Goal: Information Seeking & Learning: Learn about a topic

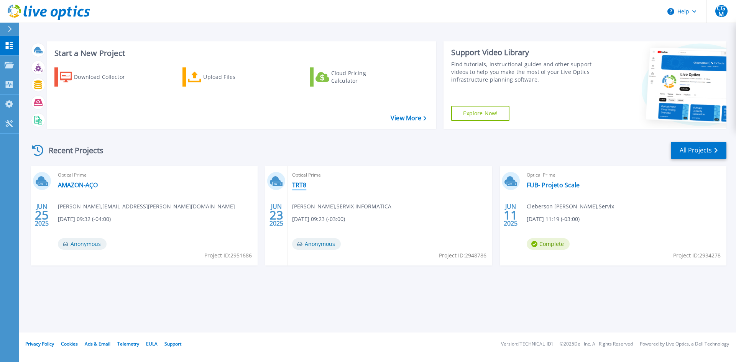
click at [297, 185] on link "TRT8" at bounding box center [299, 185] width 14 height 8
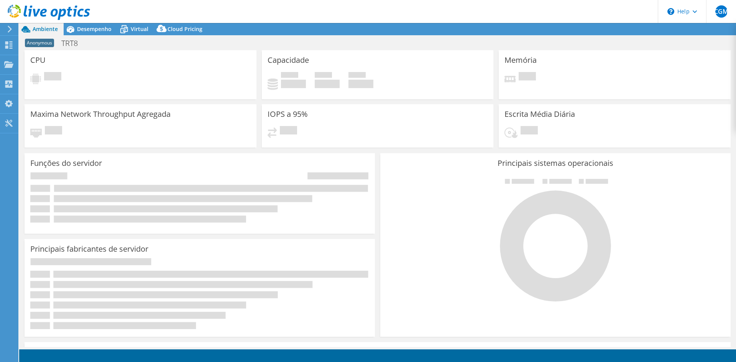
select select "USEast"
select select "BRL"
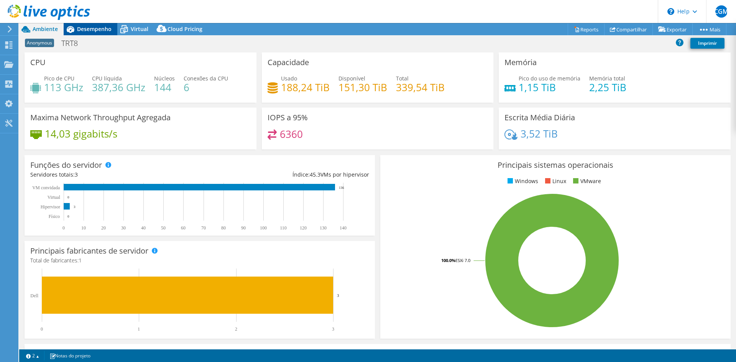
click at [79, 29] on span "Desempenho" at bounding box center [94, 28] width 34 height 7
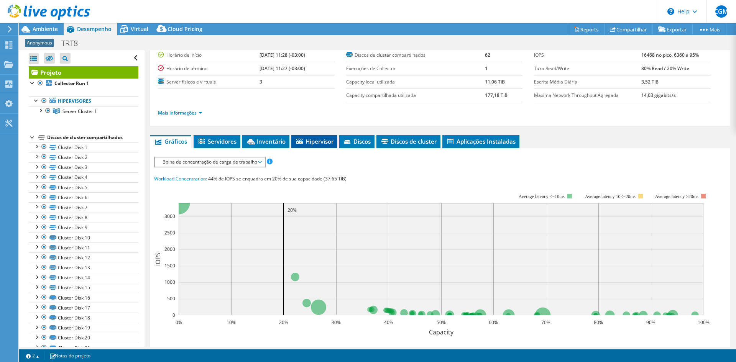
scroll to position [38, 0]
click at [36, 102] on div at bounding box center [37, 100] width 8 height 8
click at [85, 111] on span "Server Cluster 1" at bounding box center [79, 111] width 34 height 7
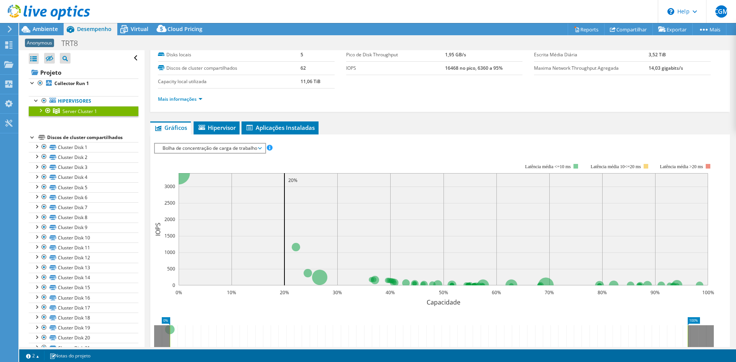
scroll to position [0, 0]
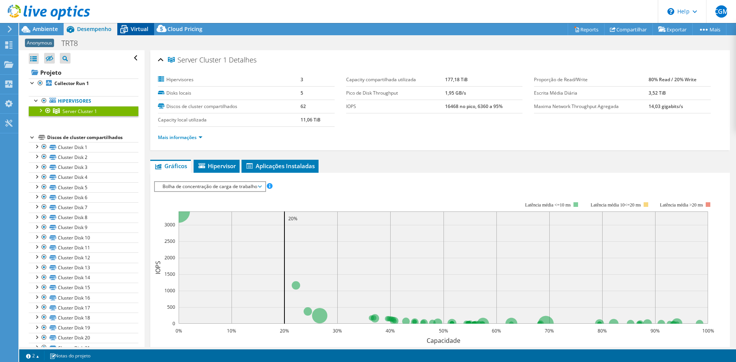
click at [135, 27] on span "Virtual" at bounding box center [140, 28] width 18 height 7
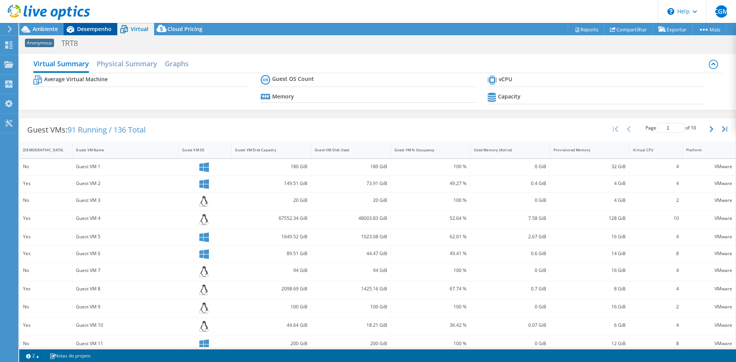
click at [80, 30] on span "Desempenho" at bounding box center [94, 28] width 34 height 7
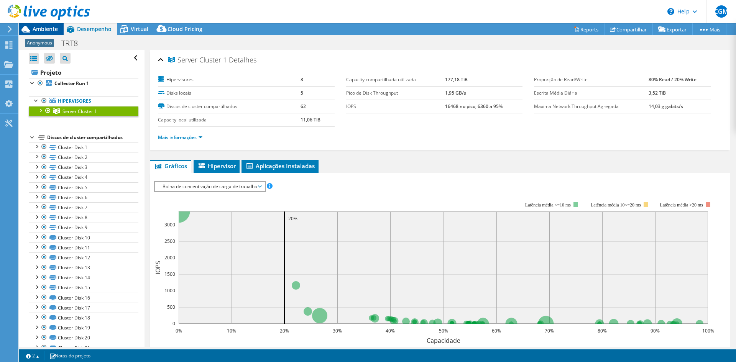
click at [49, 29] on span "Ambiente" at bounding box center [45, 28] width 25 height 7
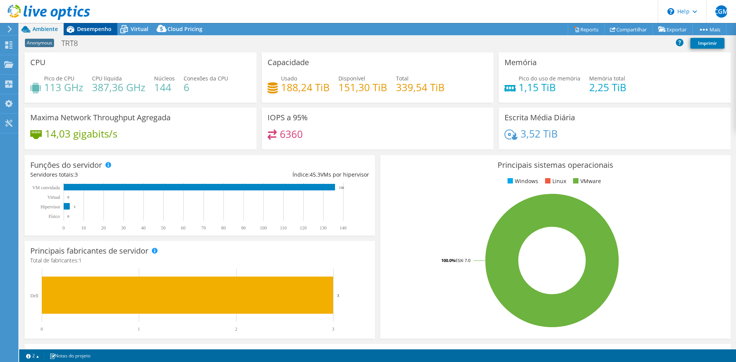
click at [74, 30] on icon at bounding box center [71, 29] width 8 height 7
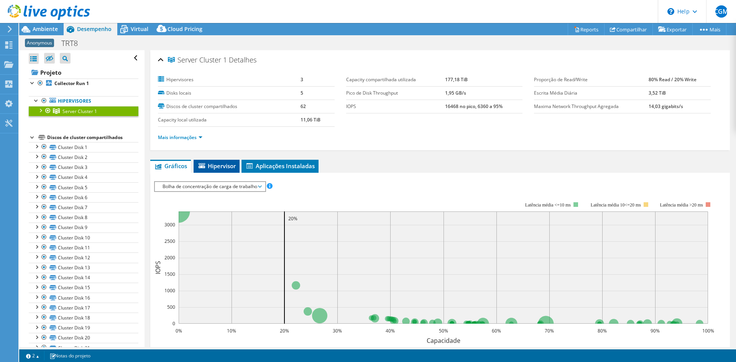
click at [217, 166] on span "Hipervisor" at bounding box center [216, 166] width 38 height 8
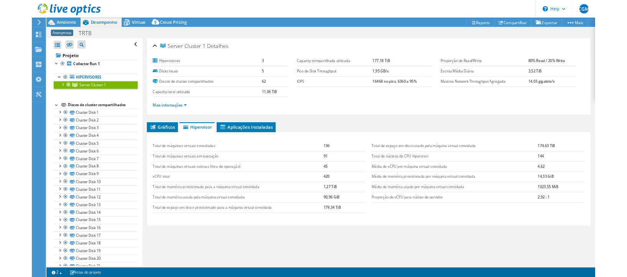
scroll to position [18, 0]
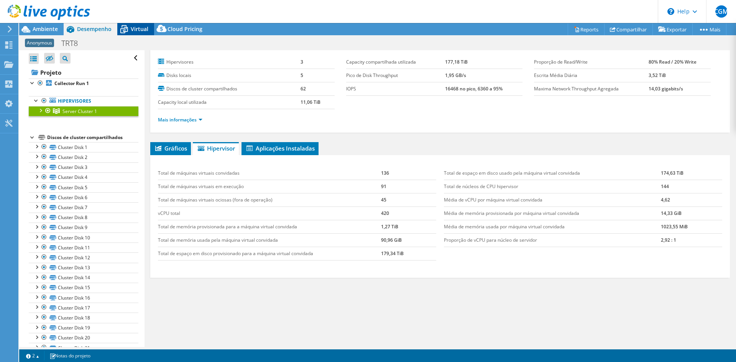
click at [136, 30] on span "Virtual" at bounding box center [140, 28] width 18 height 7
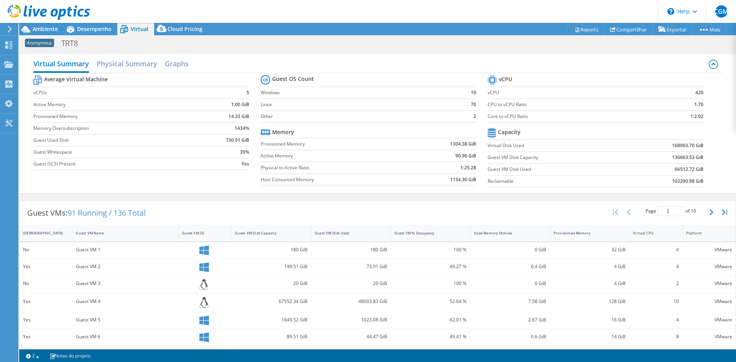
click at [714, 153] on div "Average Virtual Machine vCPUs 5 Active Memory 1.00 GiB Provisioned Memory 14.33…" at bounding box center [377, 132] width 688 height 118
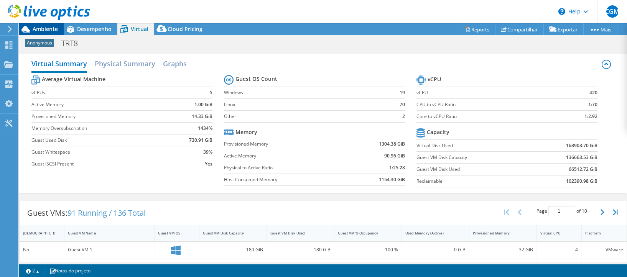
click at [47, 29] on span "Ambiente" at bounding box center [45, 28] width 25 height 7
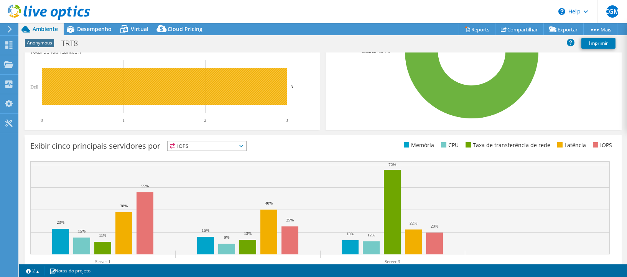
scroll to position [256, 0]
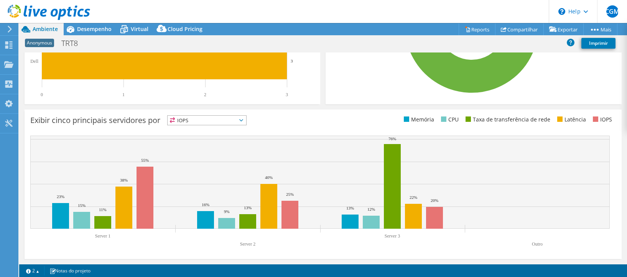
click at [208, 120] on span "IOPS" at bounding box center [207, 120] width 79 height 9
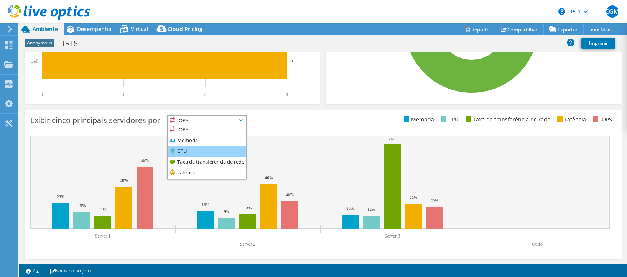
click at [186, 148] on li "CPU" at bounding box center [207, 151] width 79 height 11
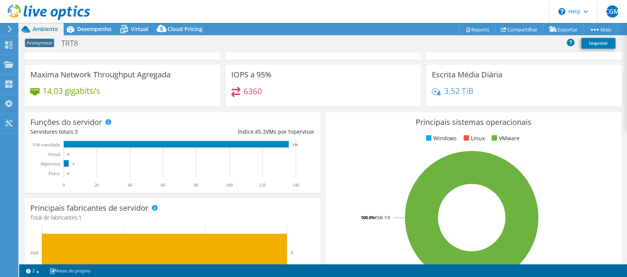
scroll to position [0, 0]
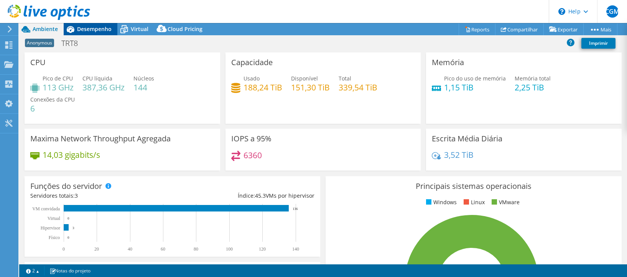
click at [91, 33] on div "Desempenho" at bounding box center [91, 29] width 54 height 12
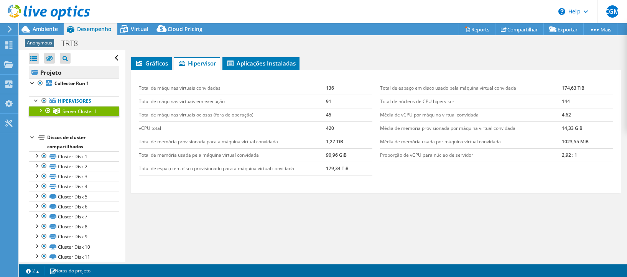
scroll to position [64, 0]
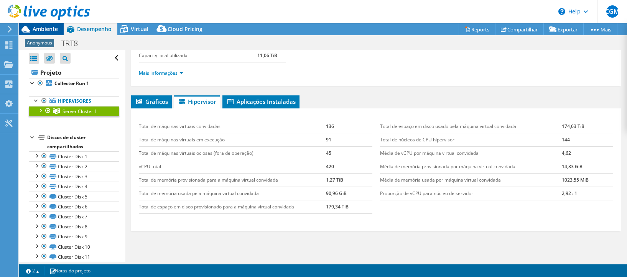
click at [31, 28] on icon at bounding box center [25, 29] width 13 height 13
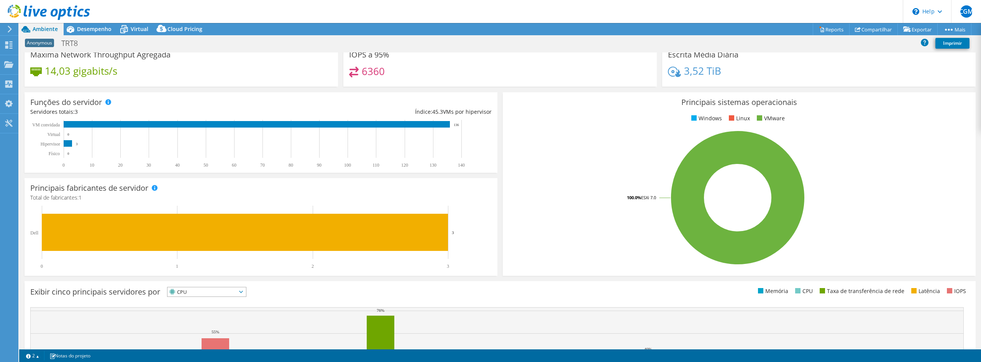
scroll to position [0, 0]
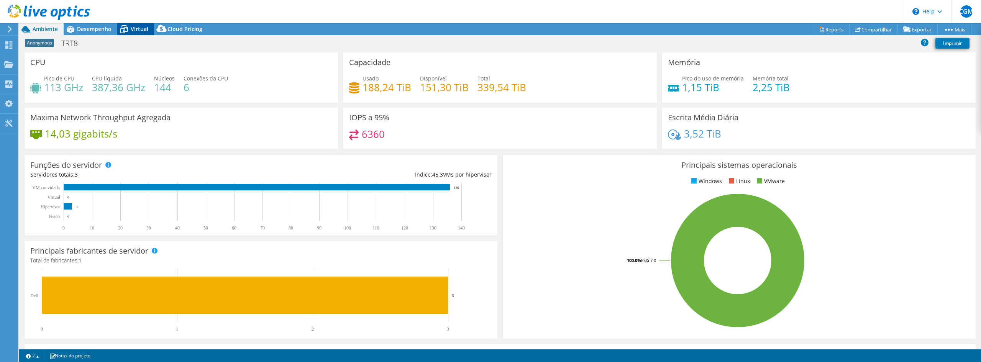
click at [139, 28] on span "Virtual" at bounding box center [140, 28] width 18 height 7
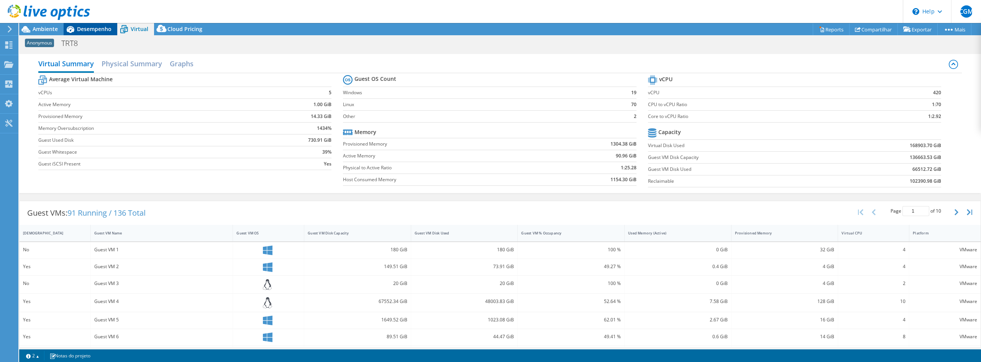
click at [98, 25] on span "Desempenho" at bounding box center [94, 28] width 34 height 7
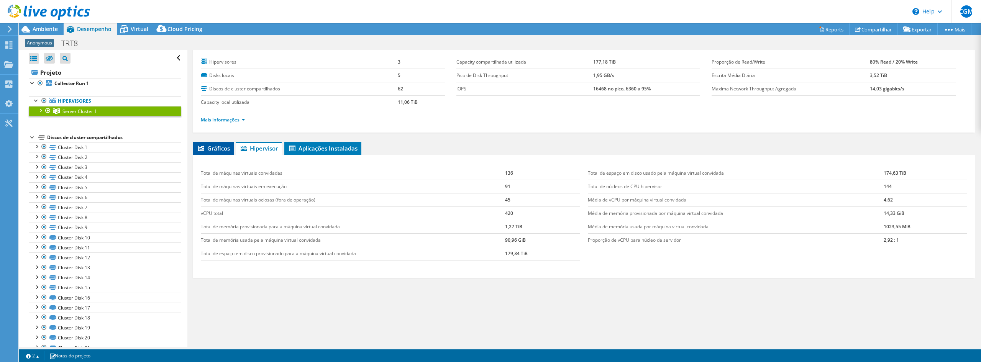
click at [219, 150] on span "Gráficos" at bounding box center [213, 149] width 33 height 8
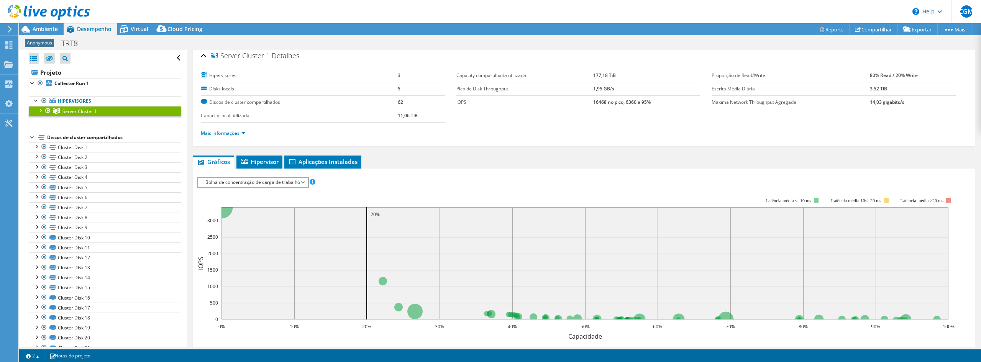
scroll to position [1, 0]
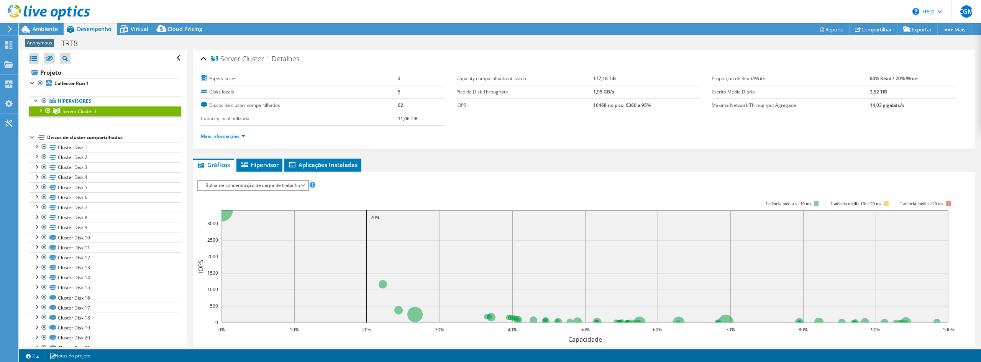
click at [299, 186] on span "Bolha de concentração de carga de trabalho" at bounding box center [253, 185] width 102 height 9
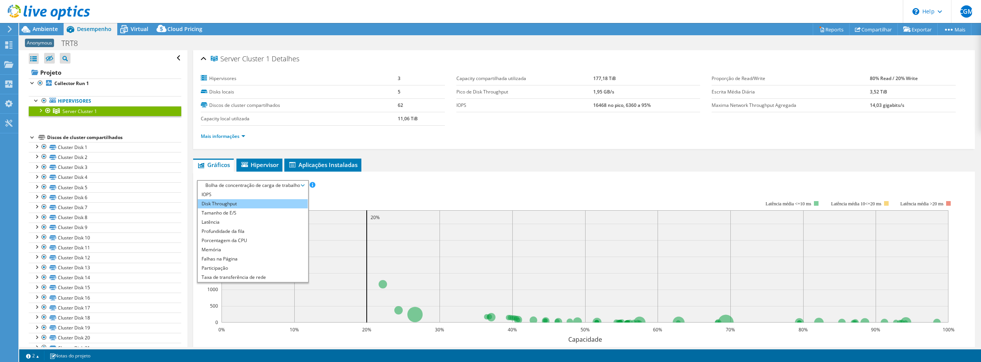
click at [254, 201] on li "Disk Throughput" at bounding box center [253, 203] width 110 height 9
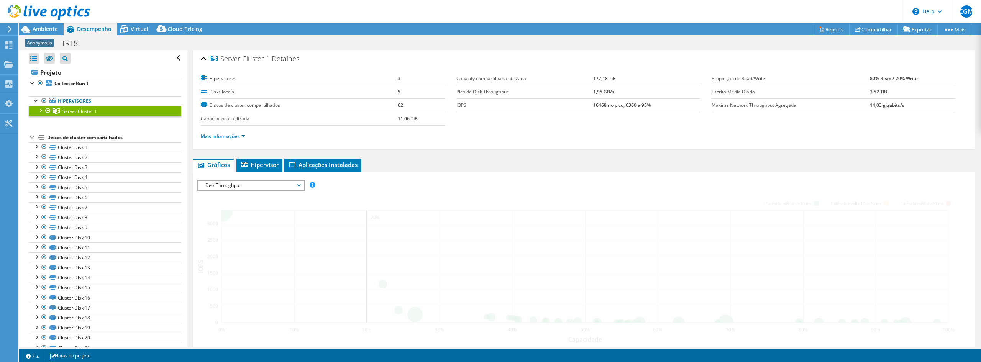
click at [299, 185] on span "Disk Throughput" at bounding box center [251, 185] width 99 height 9
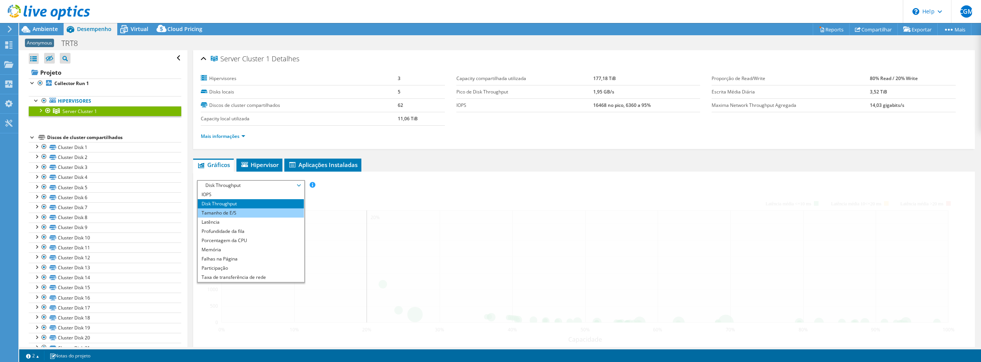
click at [265, 210] on li "Tamanho de E/S" at bounding box center [251, 213] width 106 height 9
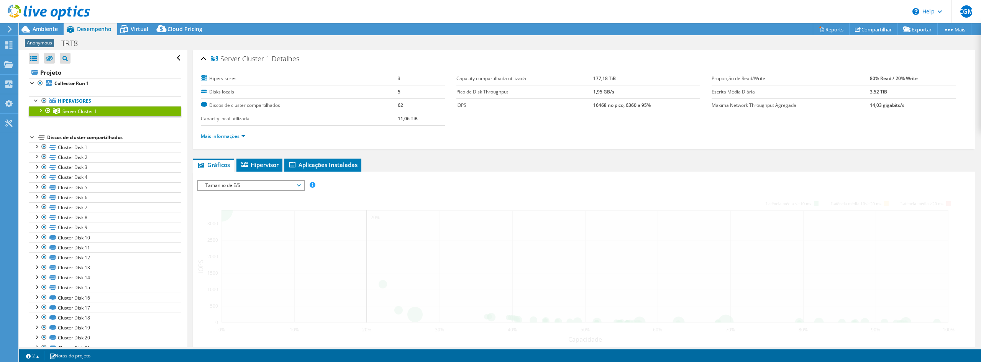
click at [312, 164] on span "Aplicações Instaladas" at bounding box center [322, 165] width 69 height 8
click at [499, 164] on ul "Gráficos Servidores Inventário Hipervisor Discos Discos de cluster Aplicações I…" at bounding box center [584, 165] width 782 height 13
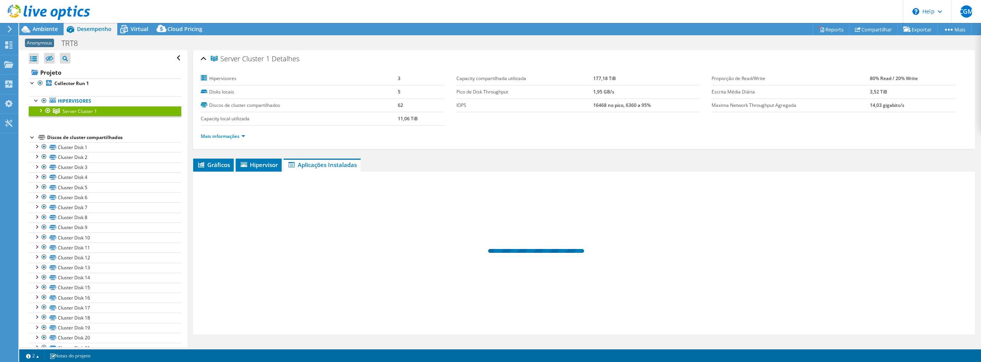
click at [40, 29] on span "Ambiente" at bounding box center [45, 28] width 25 height 7
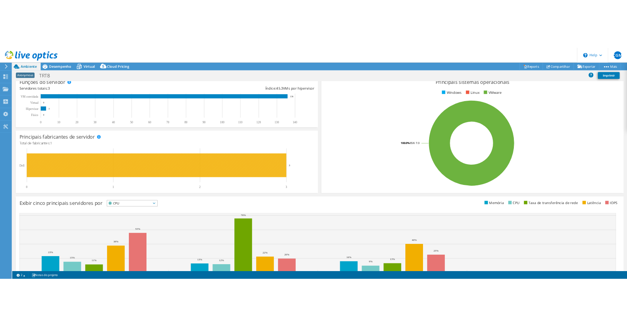
scroll to position [0, 0]
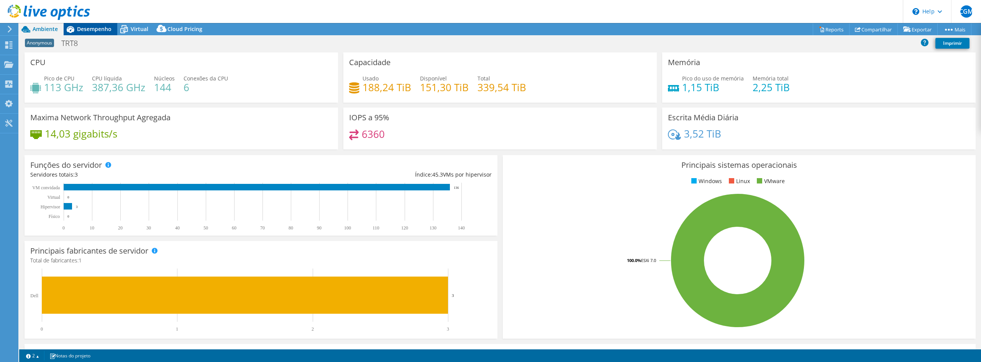
click at [92, 30] on span "Desempenho" at bounding box center [94, 28] width 34 height 7
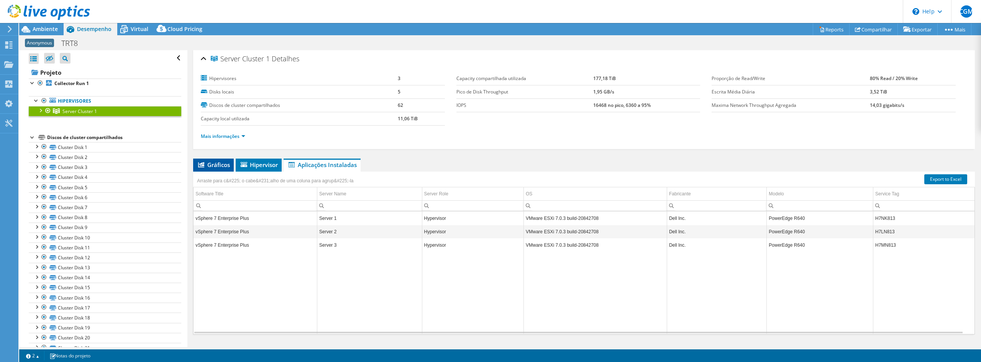
click at [208, 162] on span "Gráficos" at bounding box center [213, 165] width 33 height 8
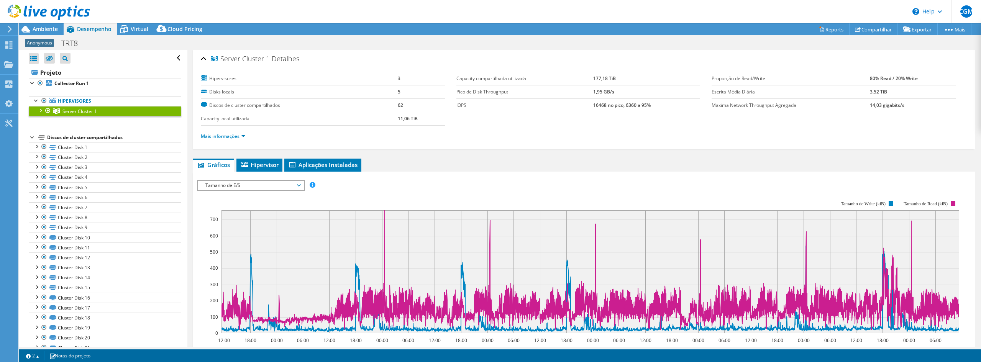
click at [300, 184] on span "Tamanho de E/S" at bounding box center [251, 185] width 99 height 9
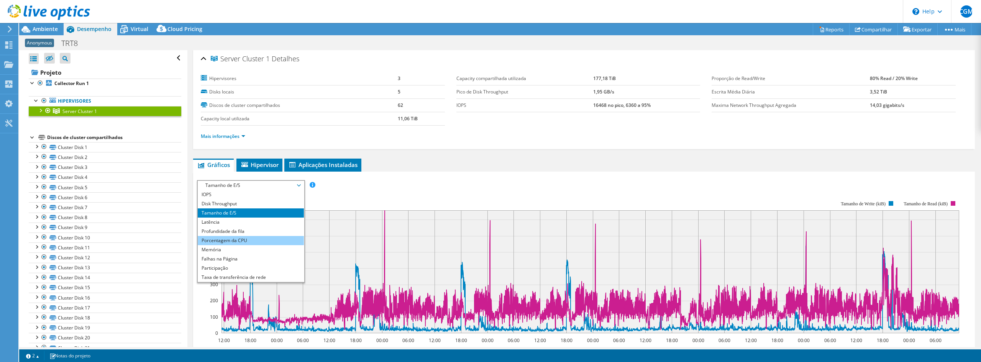
click at [261, 240] on li "Porcentagem da CPU" at bounding box center [251, 240] width 106 height 9
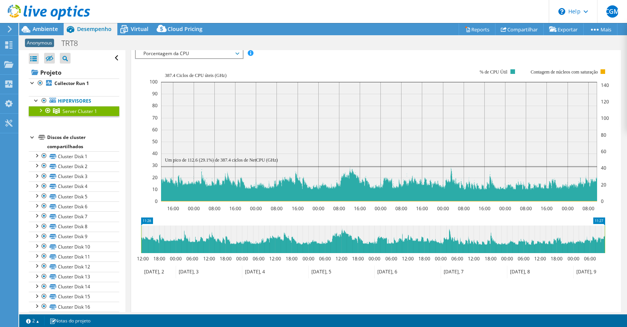
scroll to position [116, 0]
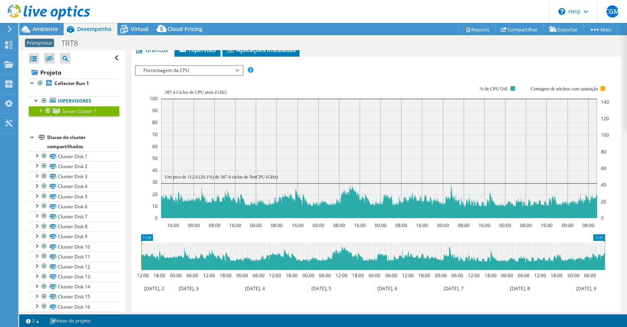
click at [238, 70] on span "Porcentagem da CPU" at bounding box center [189, 70] width 99 height 9
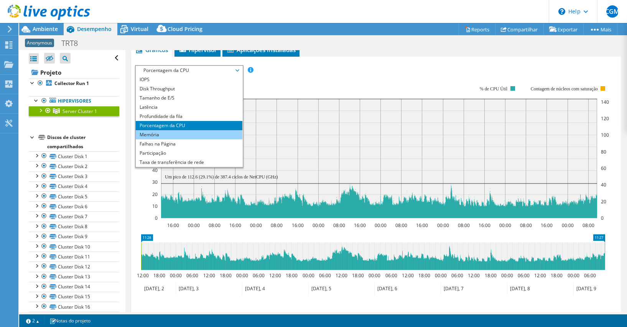
click at [156, 137] on li "Memória" at bounding box center [189, 134] width 106 height 9
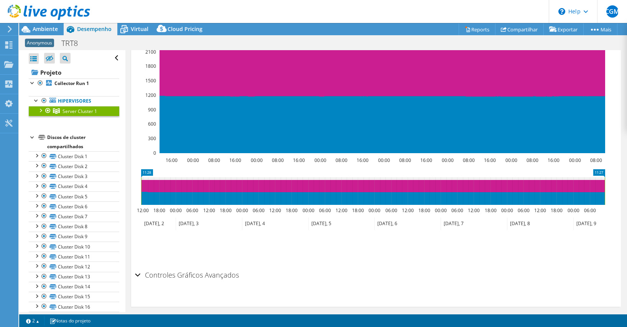
scroll to position [189, 0]
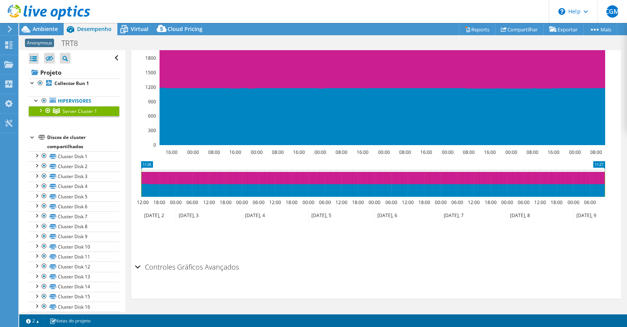
click at [133, 265] on section "IOPS Disk Throughput Tamanho de E/S Latência Profundidade da fila Porcentagem d…" at bounding box center [375, 141] width 489 height 315
click at [137, 268] on div "Controles Gráficos Avançados" at bounding box center [376, 268] width 482 height 16
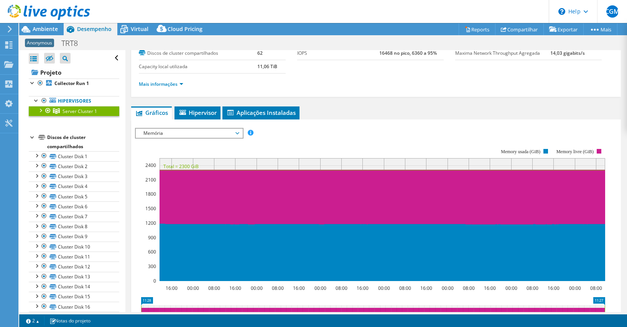
scroll to position [38, 0]
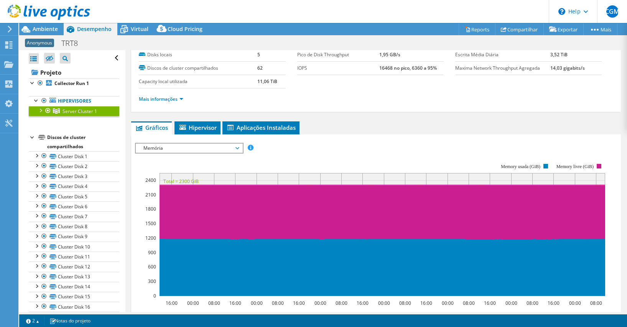
click at [237, 146] on span "Memória" at bounding box center [189, 148] width 99 height 9
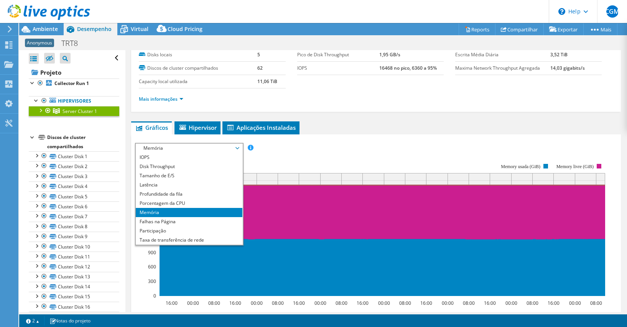
click at [360, 146] on div "IOPS Disk Throughput Tamanho de E/S Latência Profundidade da fila Porcentagem d…" at bounding box center [376, 148] width 482 height 10
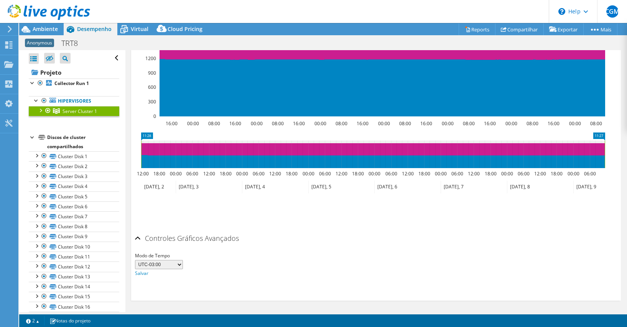
scroll to position [220, 0]
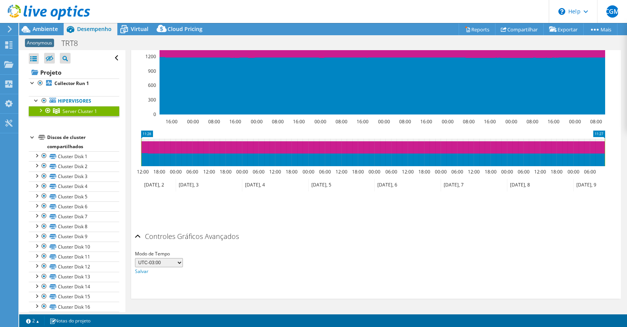
click at [446, 146] on icon at bounding box center [372, 153] width 463 height 28
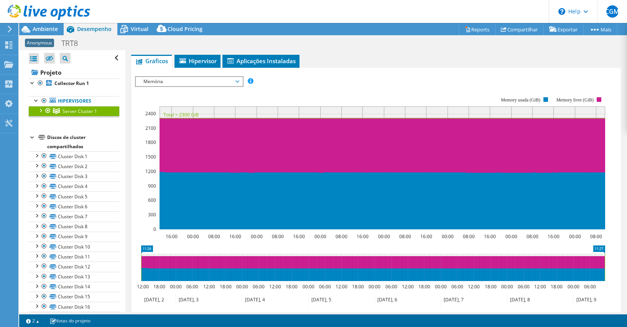
scroll to position [67, 0]
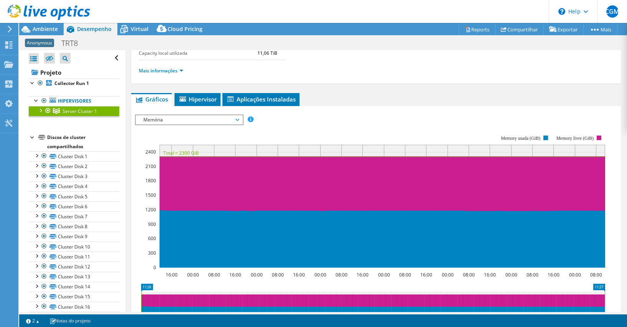
click at [184, 125] on div "Memória IOPS Disk Throughput Tamanho de E/S Latência Profundidade da fila Porce…" at bounding box center [189, 120] width 108 height 11
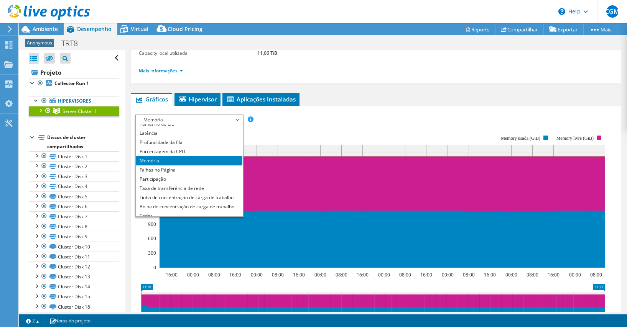
scroll to position [28, 0]
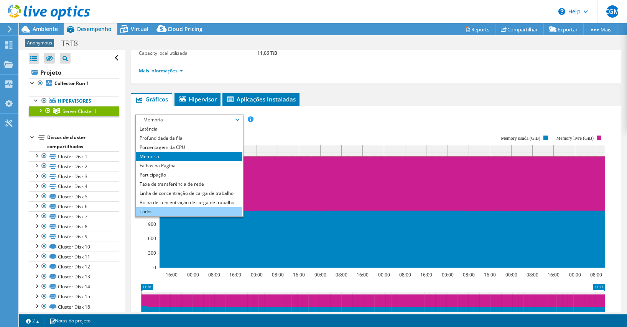
click at [175, 213] on li "Todos" at bounding box center [189, 211] width 106 height 9
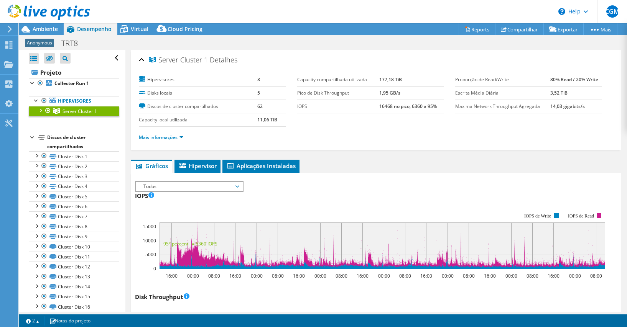
select select "USEast"
select select "BRL"
